Goal: Information Seeking & Learning: Learn about a topic

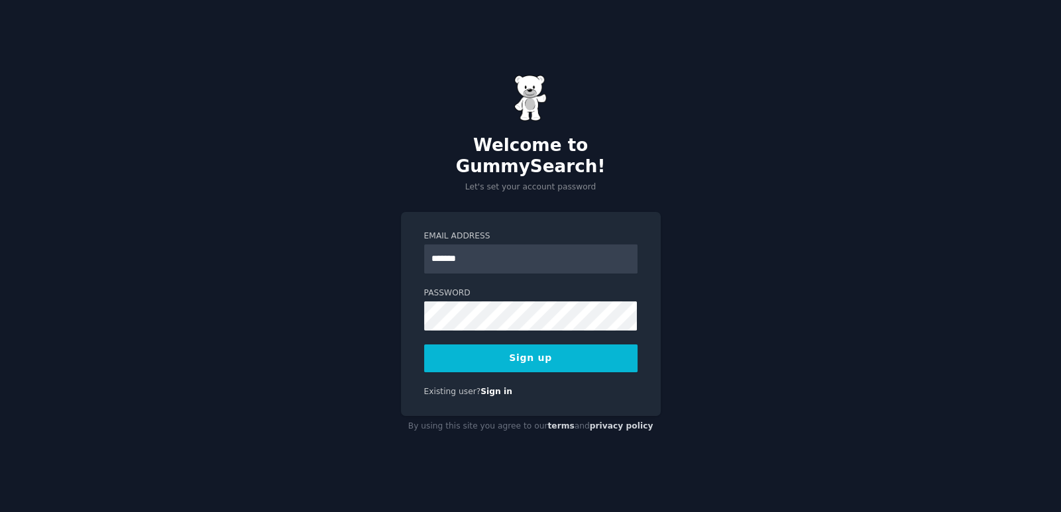
type input "**********"
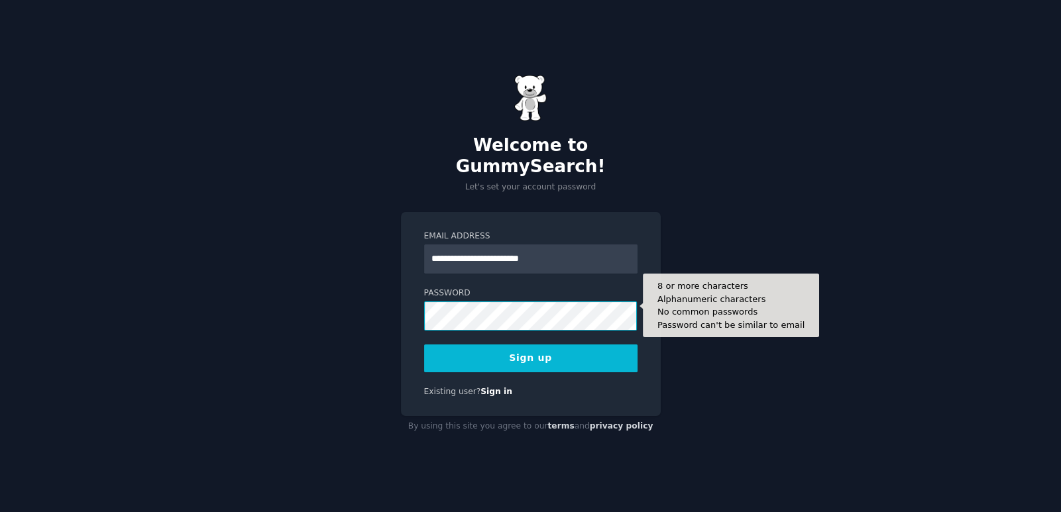
click at [424, 345] on button "Sign up" at bounding box center [530, 359] width 213 height 28
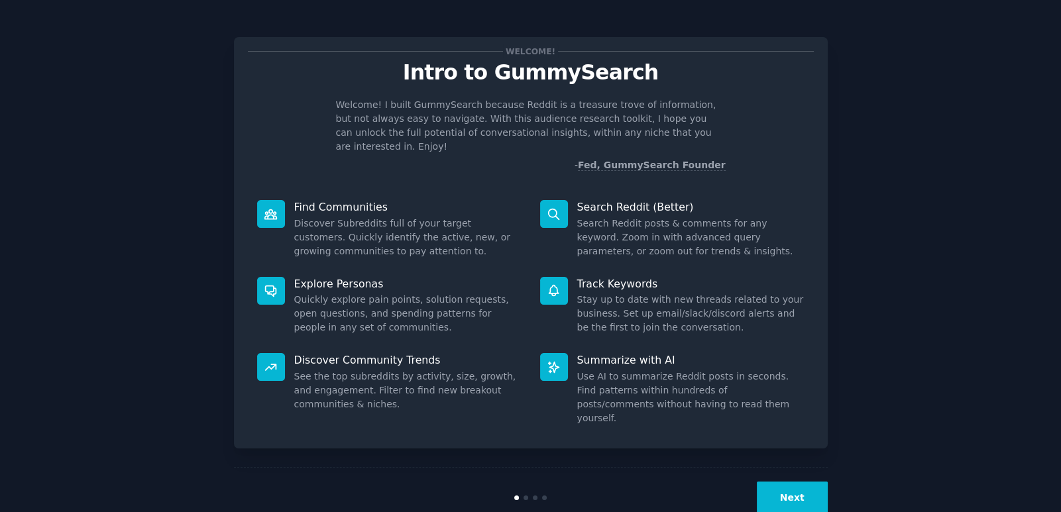
click at [780, 482] on button "Next" at bounding box center [792, 498] width 71 height 32
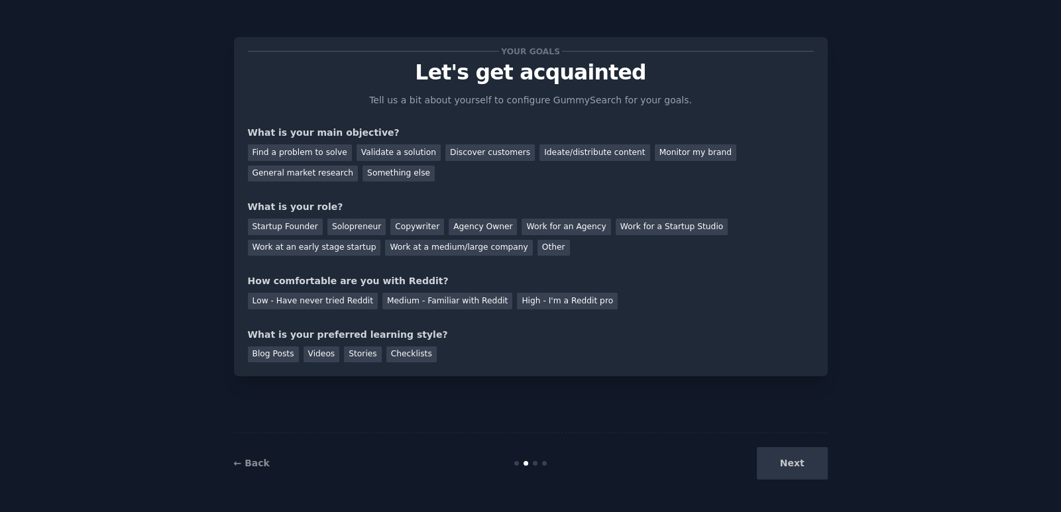
click at [780, 464] on div "Next" at bounding box center [729, 463] width 198 height 32
click at [295, 226] on div "Startup Founder" at bounding box center [285, 227] width 75 height 17
click at [278, 154] on div "Find a problem to solve" at bounding box center [300, 153] width 104 height 17
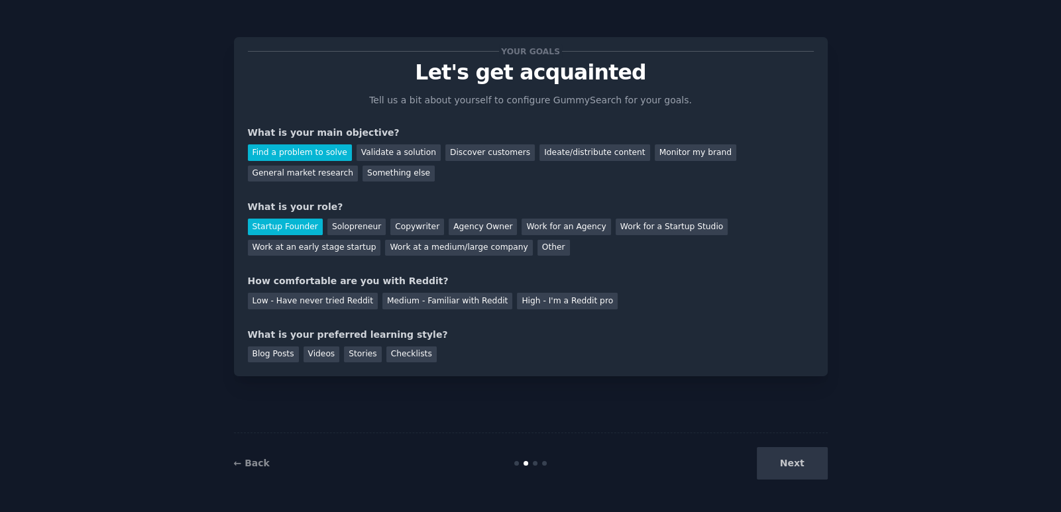
click at [386, 164] on div "Find a problem to solve Validate a solution Discover customers Ideate/distribut…" at bounding box center [531, 161] width 566 height 42
click at [480, 155] on div "Discover customers" at bounding box center [489, 153] width 89 height 17
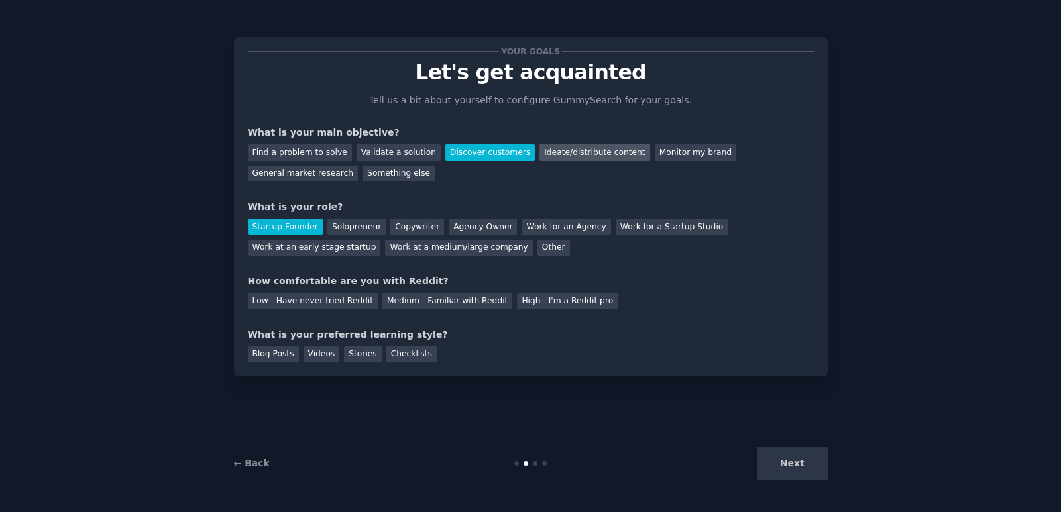
click at [540, 150] on div "Ideate/distribute content" at bounding box center [595, 153] width 110 height 17
click at [359, 166] on div "General market research" at bounding box center [303, 174] width 111 height 17
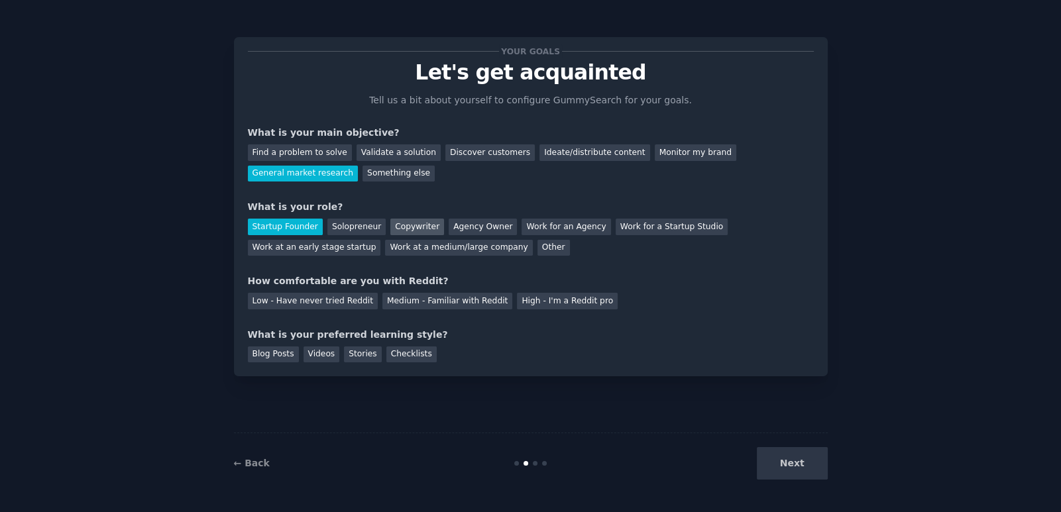
click at [400, 221] on div "Copywriter" at bounding box center [417, 227] width 54 height 17
click at [451, 231] on div "Agency Owner" at bounding box center [483, 227] width 68 height 17
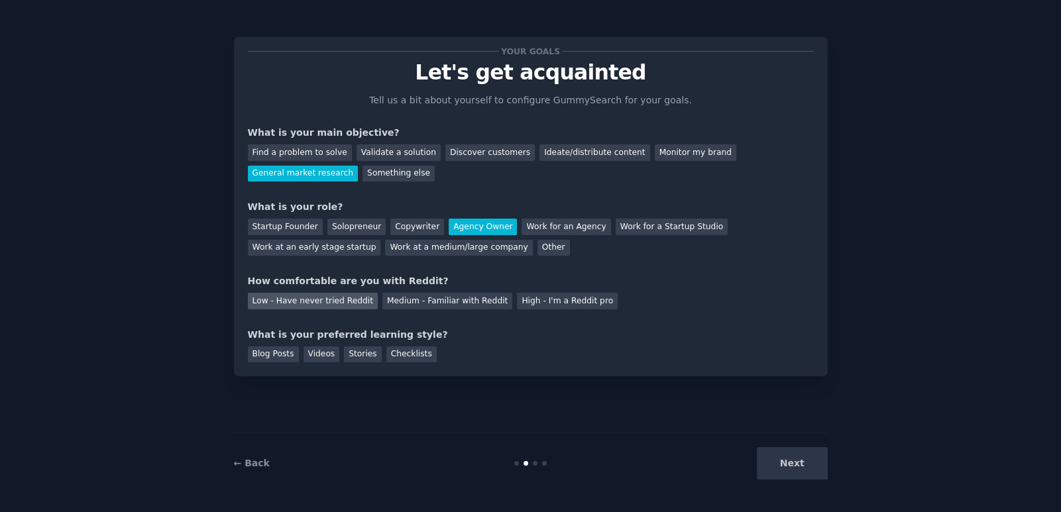
click at [330, 296] on div "Low - Have never tried Reddit" at bounding box center [313, 301] width 130 height 17
click at [276, 353] on div "Blog Posts" at bounding box center [273, 355] width 51 height 17
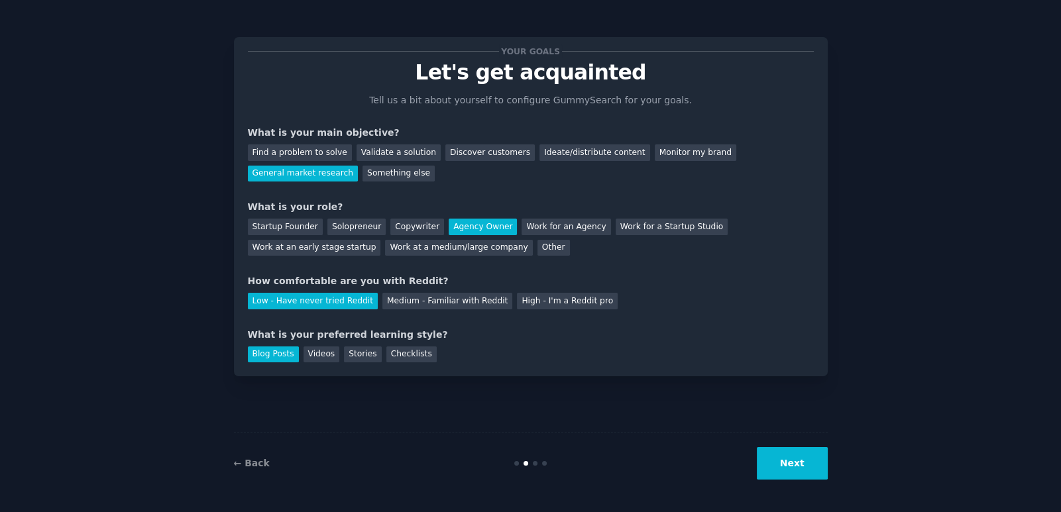
click at [774, 453] on button "Next" at bounding box center [792, 463] width 71 height 32
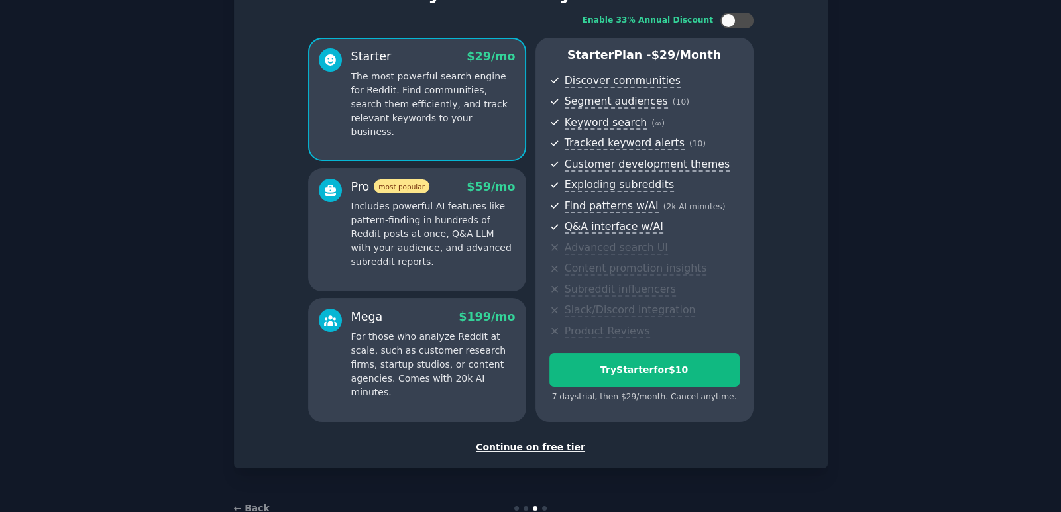
scroll to position [76, 0]
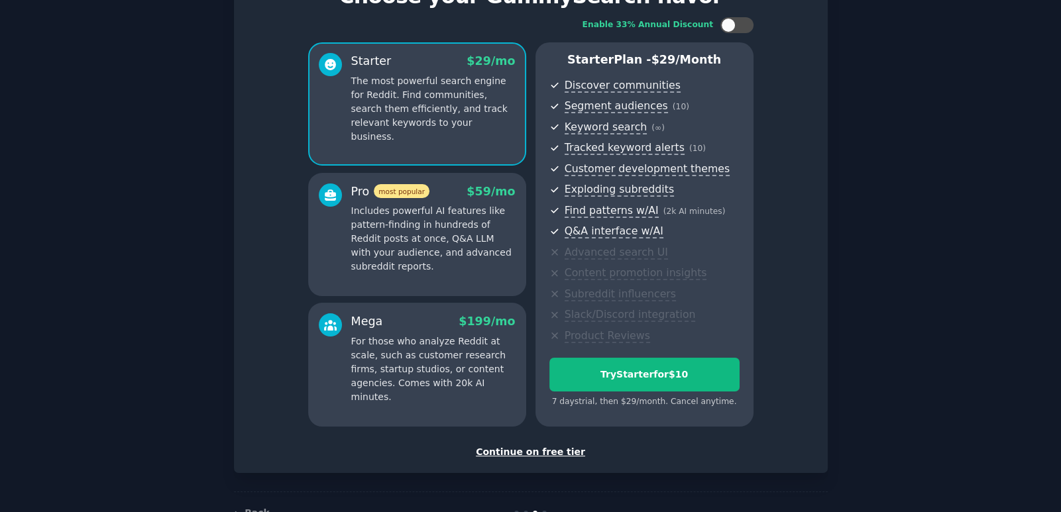
click at [534, 457] on div "Continue on free tier" at bounding box center [531, 452] width 566 height 14
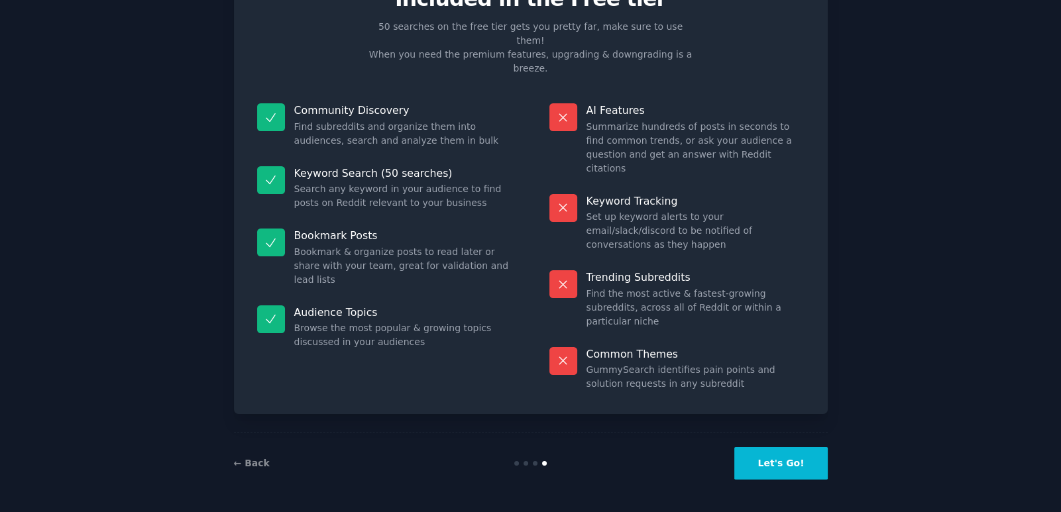
scroll to position [3, 0]
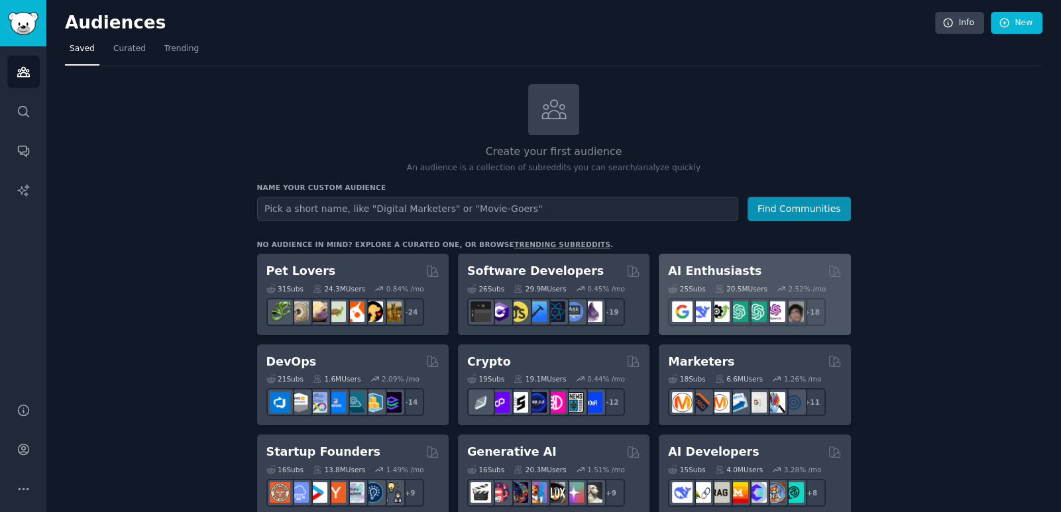
click at [749, 261] on div "AI Enthusiasts 25 Sub s 20.5M Users 2.52 % /mo r/chatgpt_promptDesign + 18" at bounding box center [755, 295] width 192 height 82
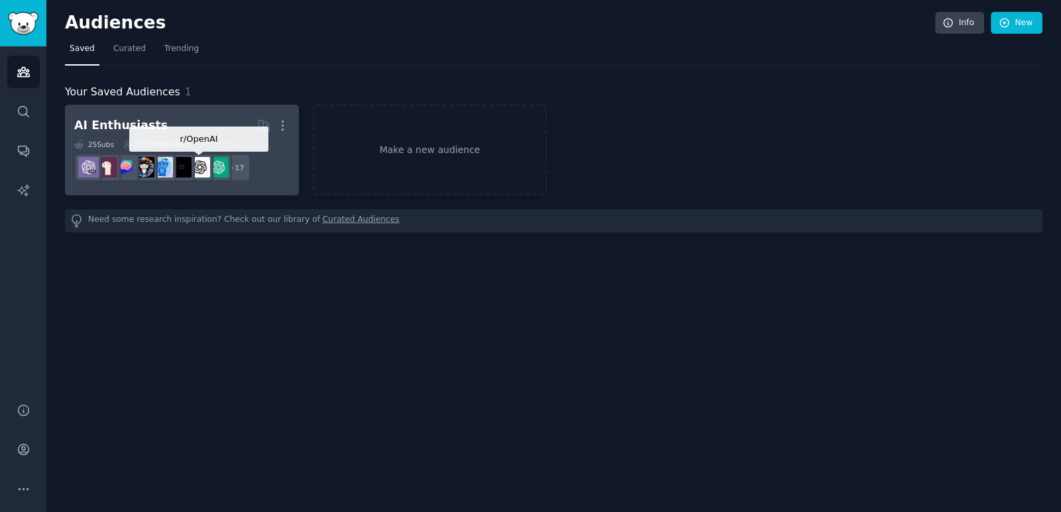
click at [210, 168] on div at bounding box center [200, 168] width 28 height 28
